Goal: Task Accomplishment & Management: Use online tool/utility

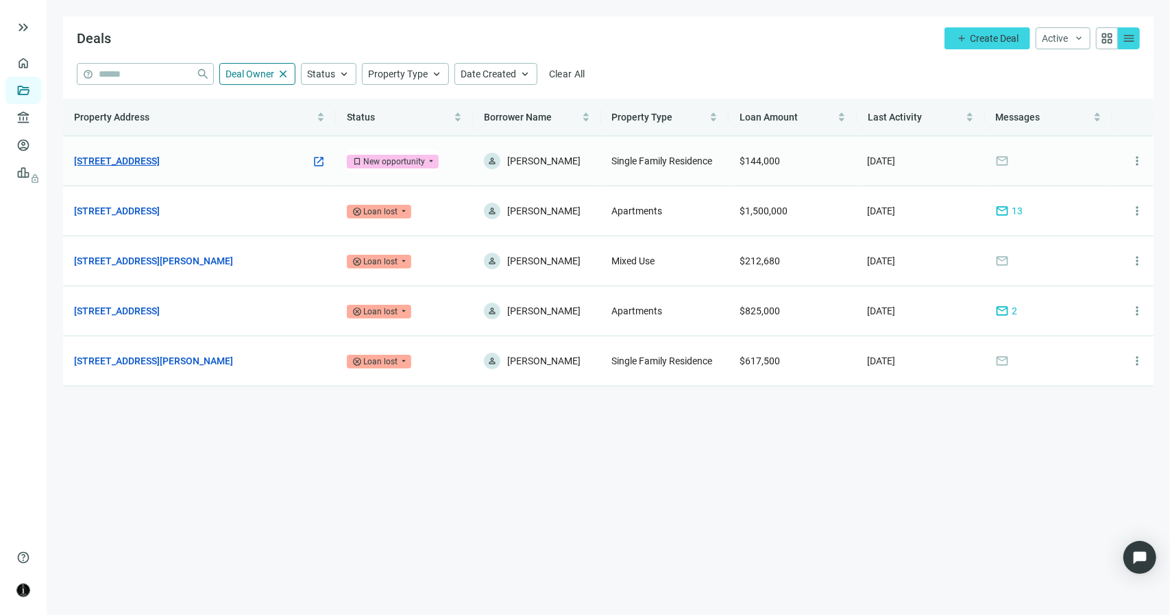
click at [160, 156] on link "[STREET_ADDRESS]" at bounding box center [117, 161] width 86 height 15
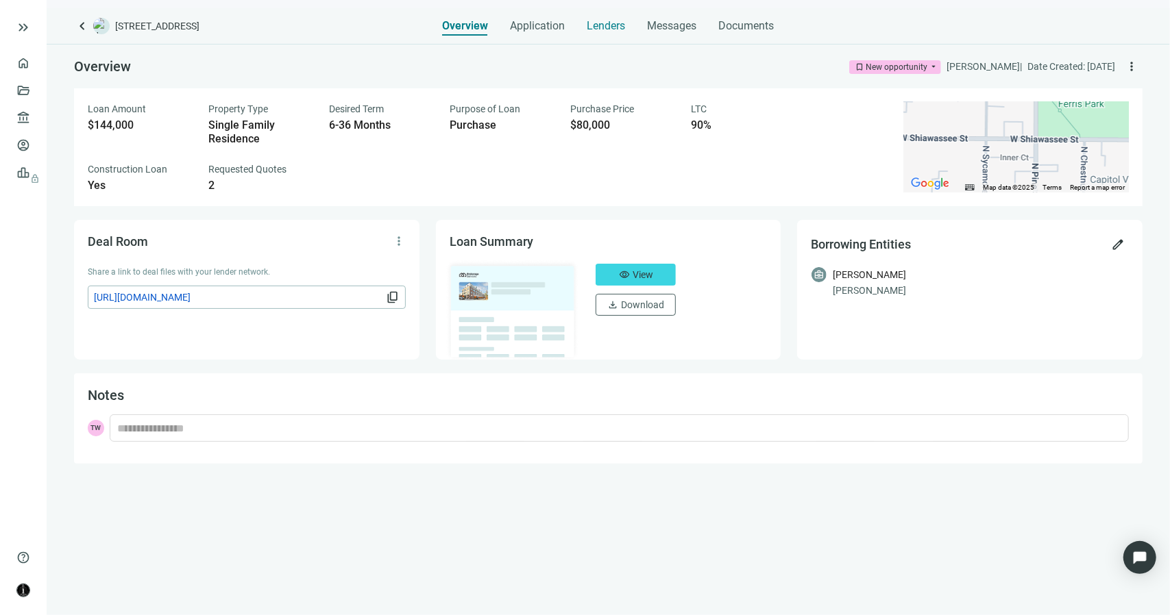
click at [613, 23] on span "Lenders" at bounding box center [606, 26] width 38 height 14
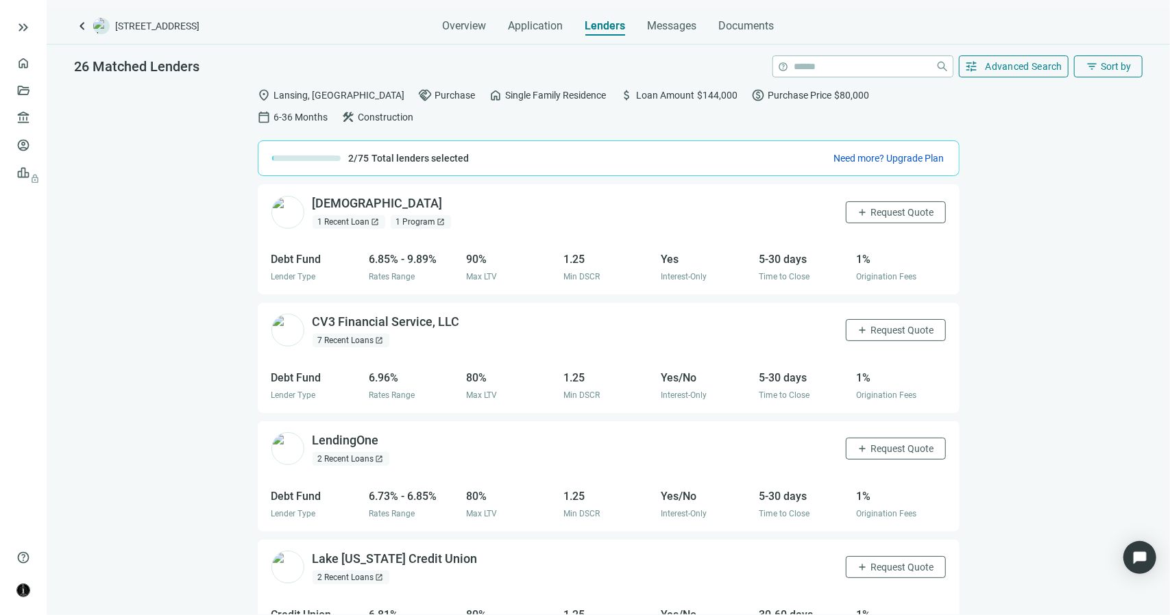
click at [377, 218] on span "open_in_new" at bounding box center [375, 222] width 8 height 8
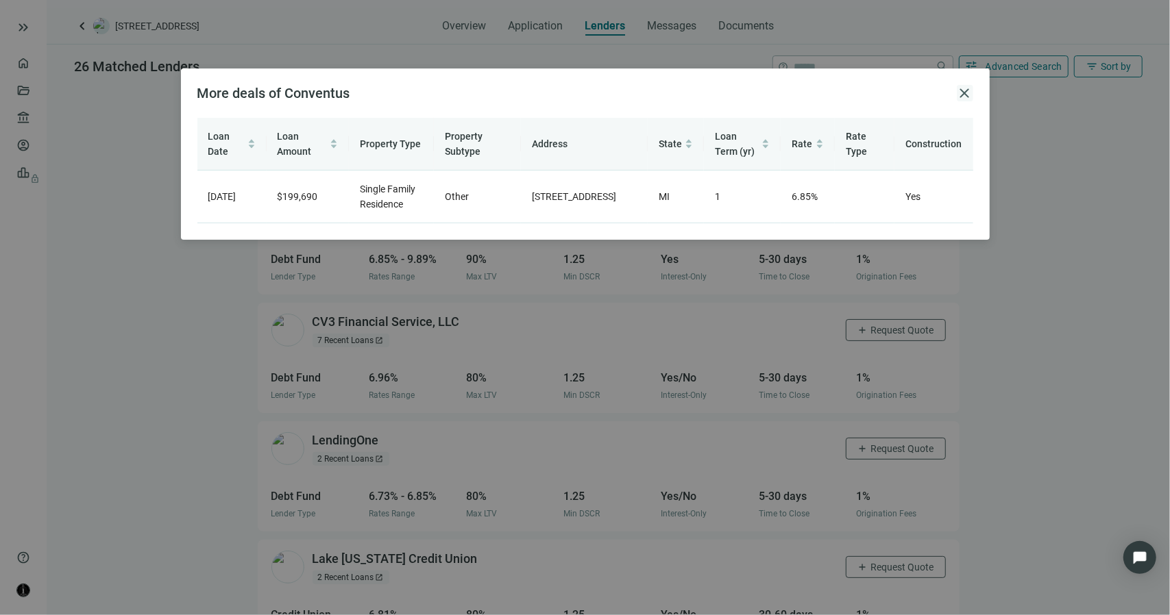
click at [963, 91] on span "close" at bounding box center [965, 93] width 16 height 16
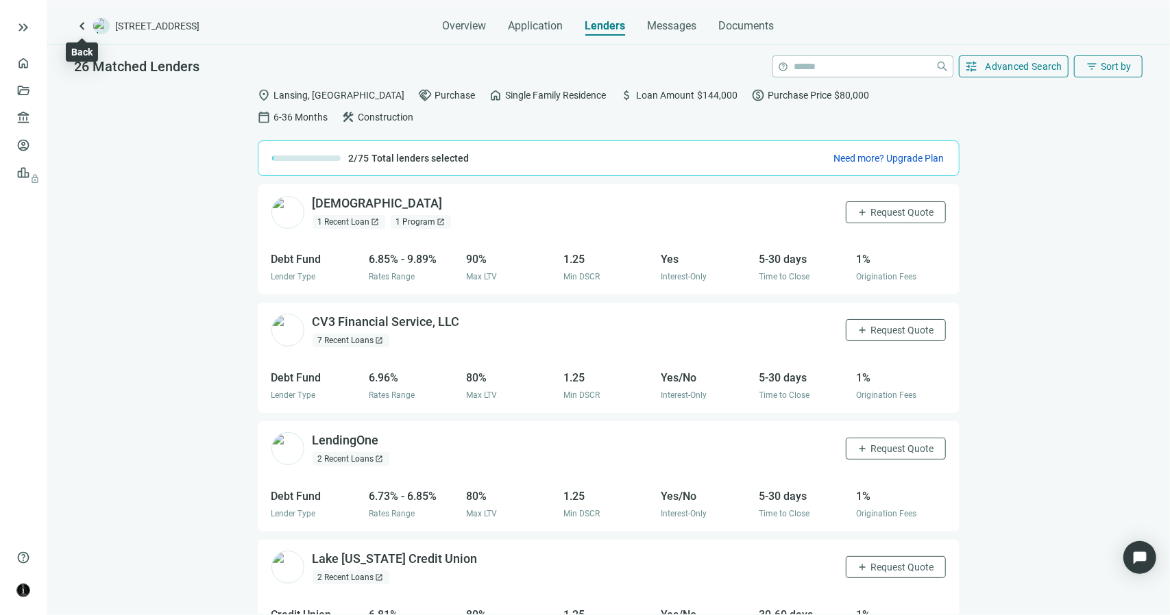
click at [82, 23] on span "keyboard_arrow_left" at bounding box center [82, 26] width 16 height 16
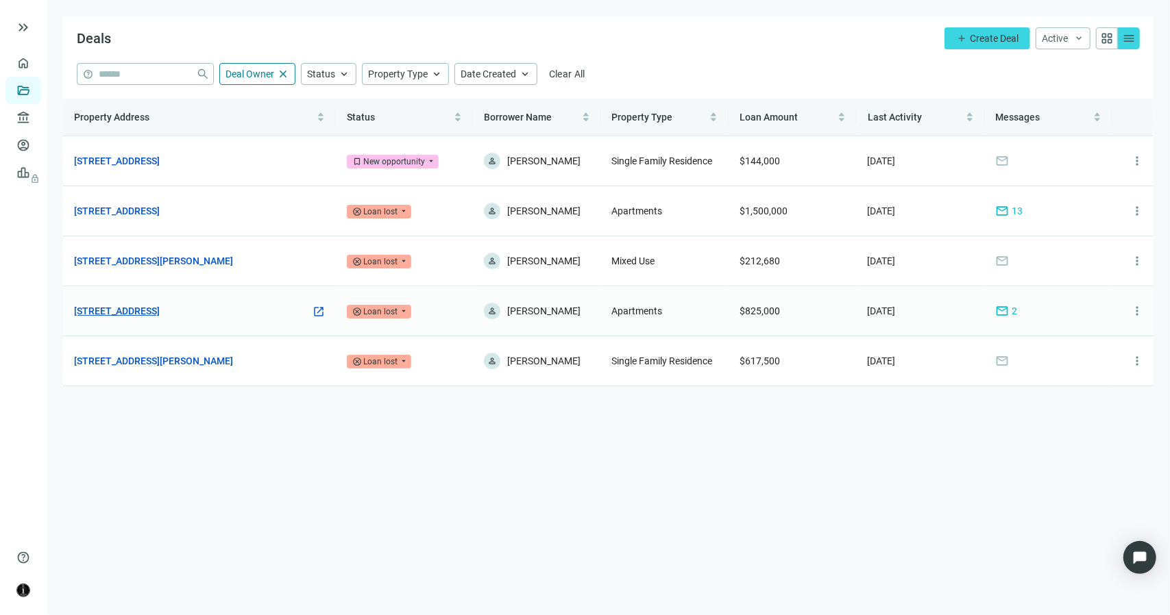
click at [160, 313] on link "[STREET_ADDRESS]" at bounding box center [117, 311] width 86 height 15
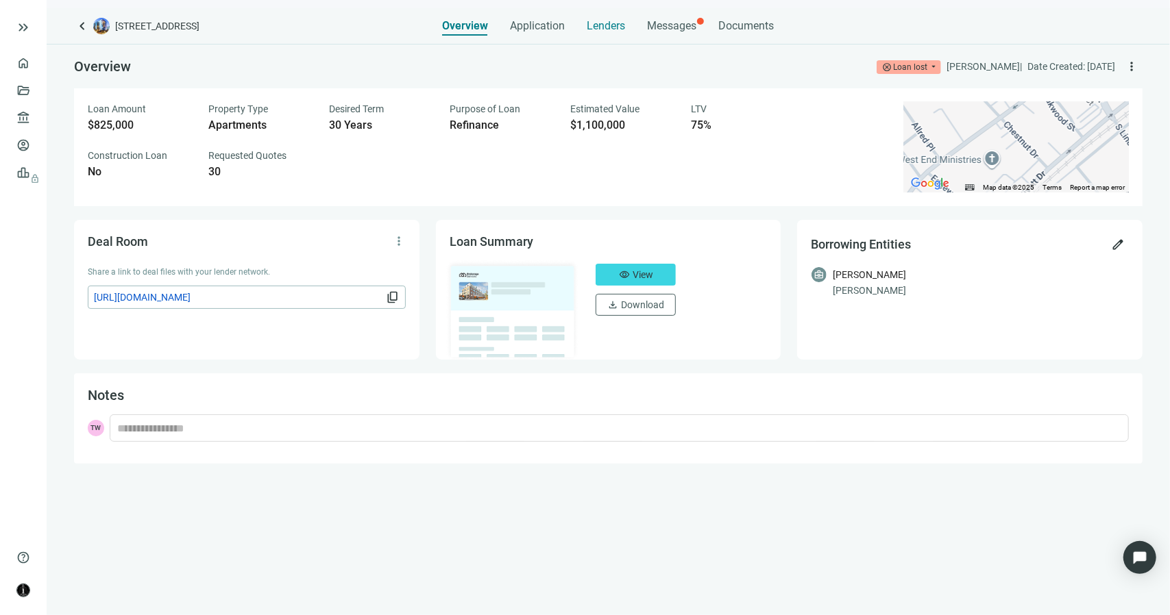
click at [612, 27] on span "Lenders" at bounding box center [606, 26] width 38 height 14
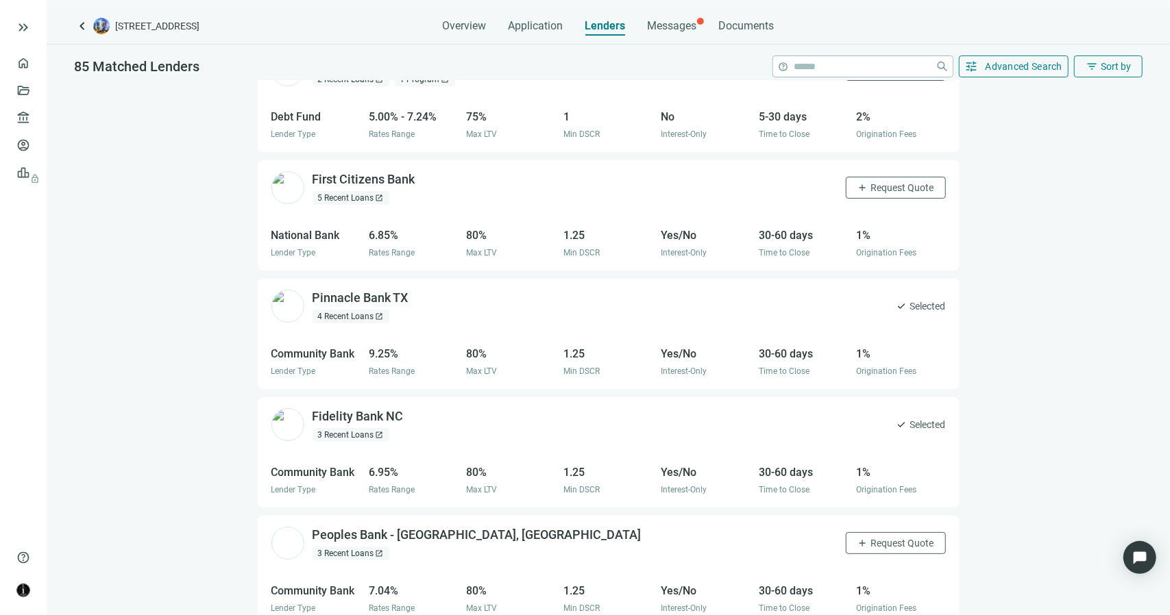
scroll to position [137, 0]
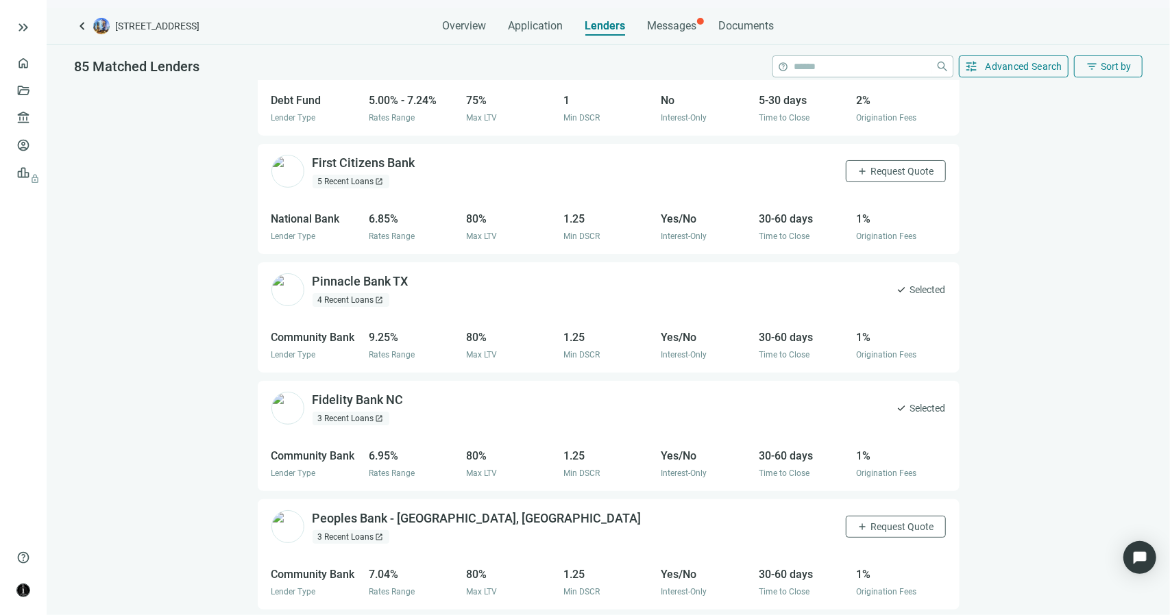
click at [374, 302] on div "4 Recent Loans open_in_new" at bounding box center [351, 300] width 77 height 14
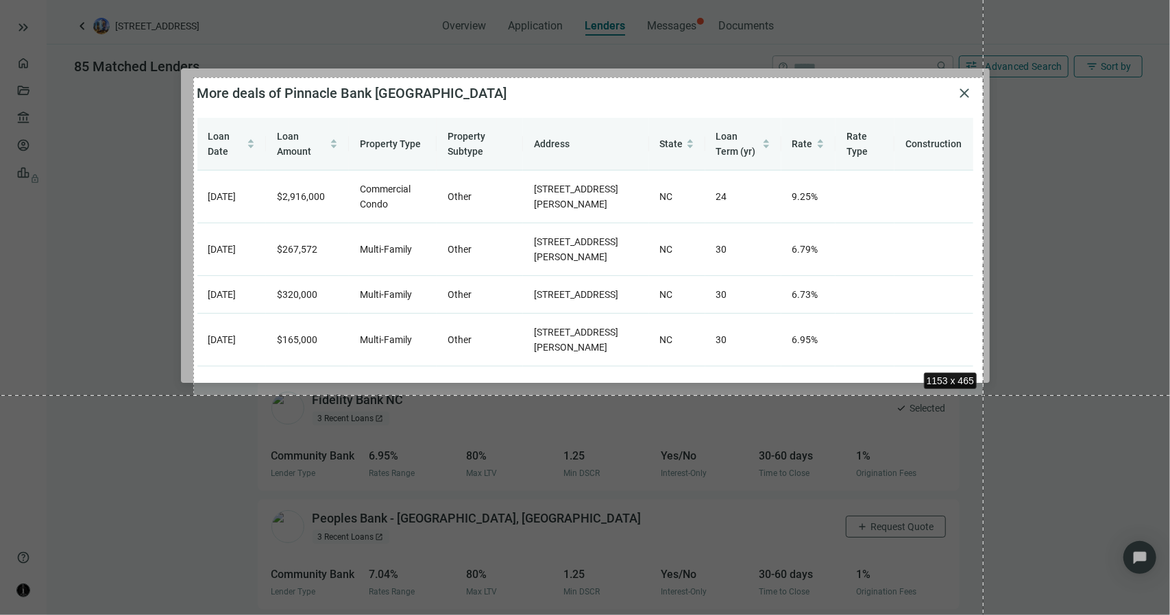
drag, startPoint x: 195, startPoint y: 77, endPoint x: 984, endPoint y: 395, distance: 850.5
